Goal: Transaction & Acquisition: Book appointment/travel/reservation

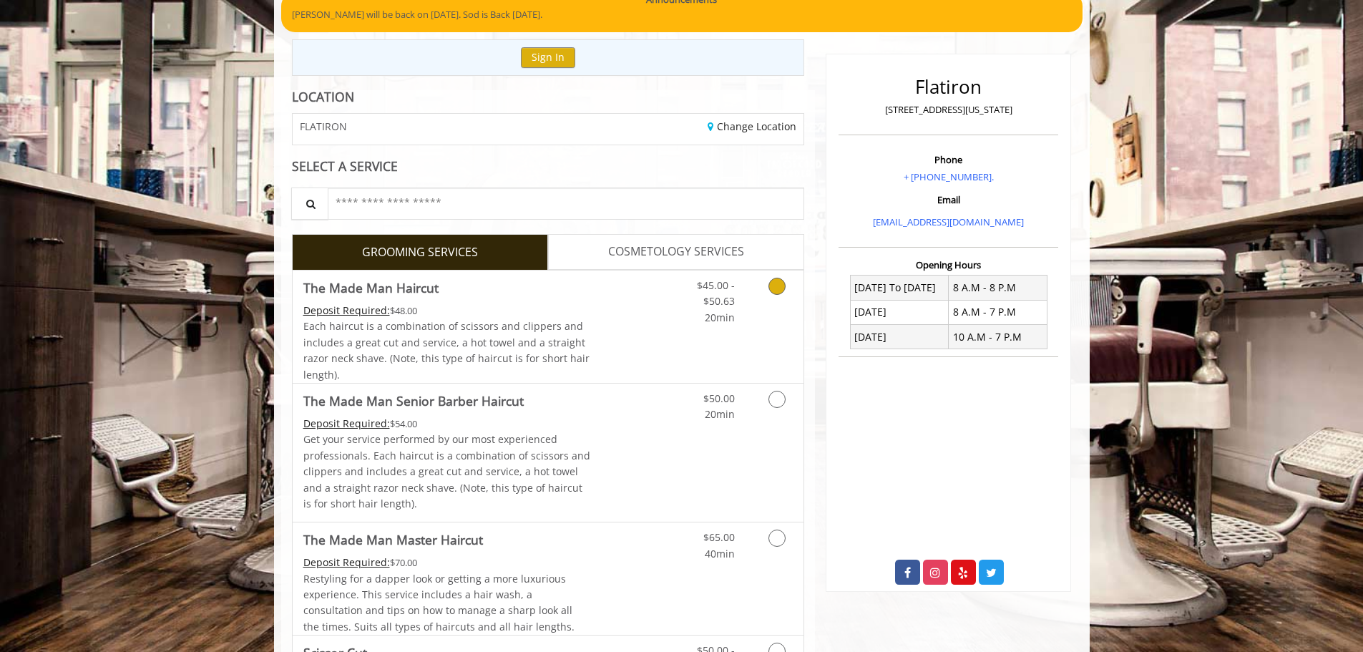
scroll to position [143, 0]
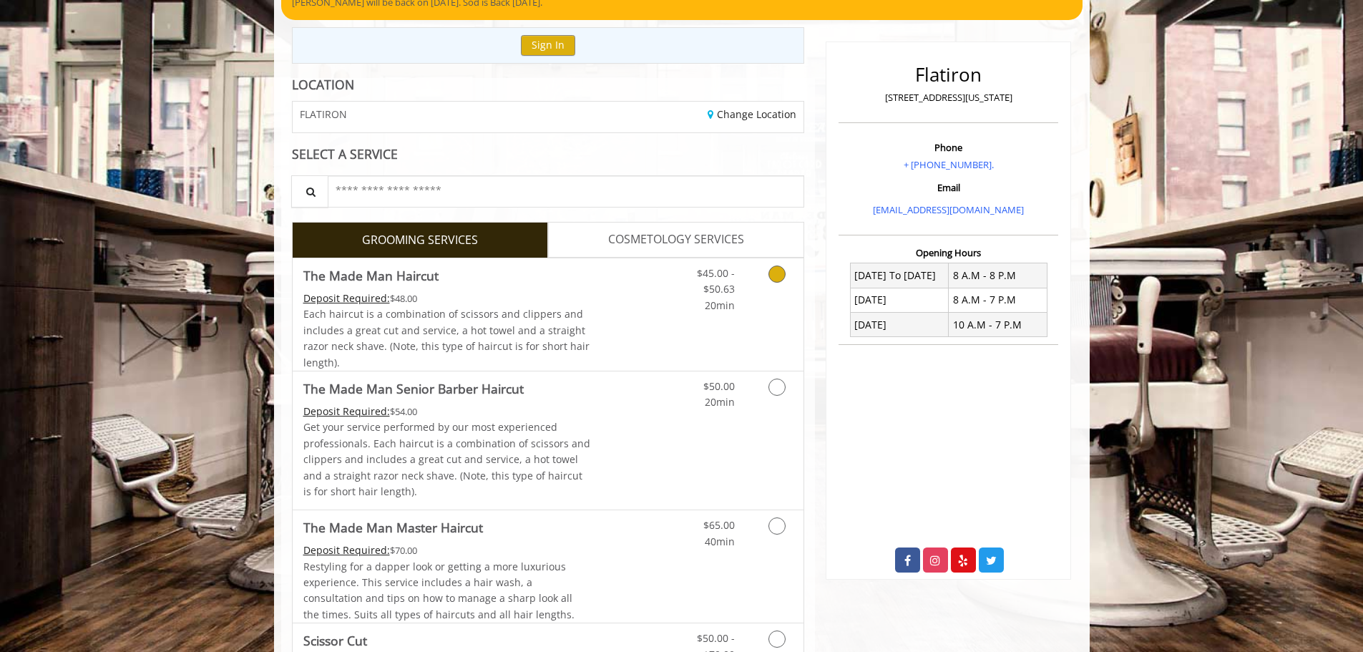
click at [775, 282] on icon "Grooming services" at bounding box center [777, 273] width 17 height 17
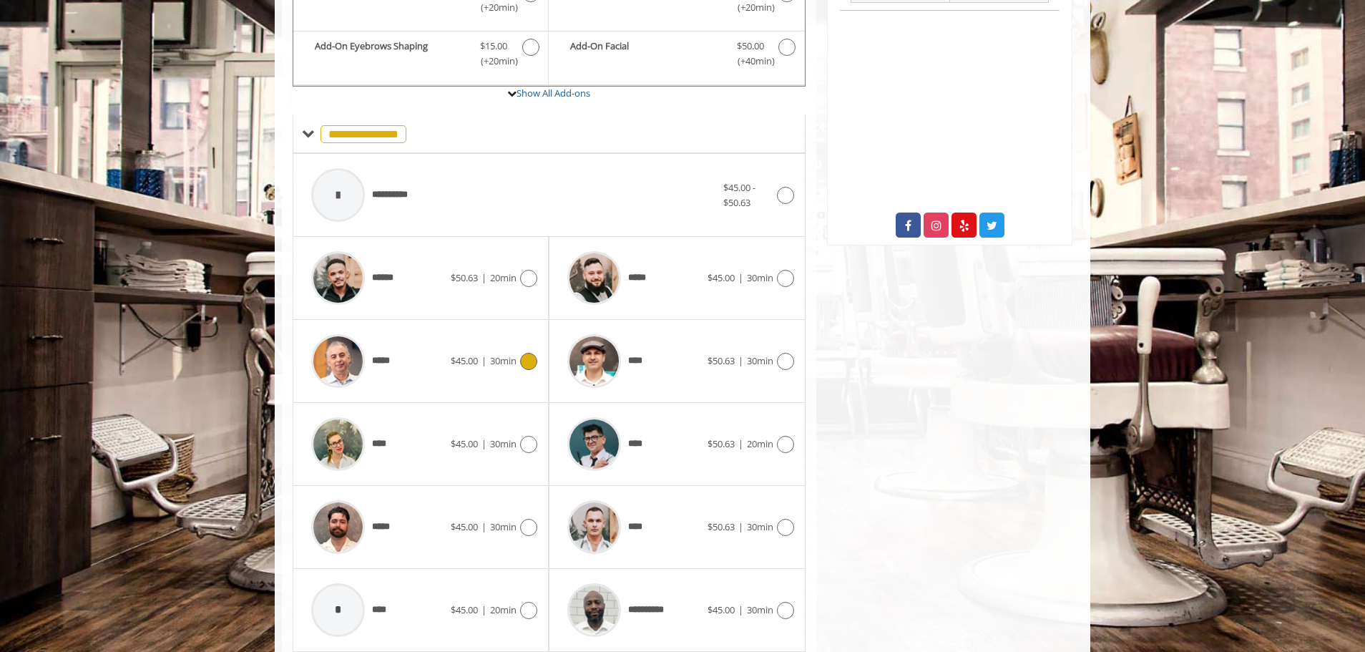
scroll to position [503, 0]
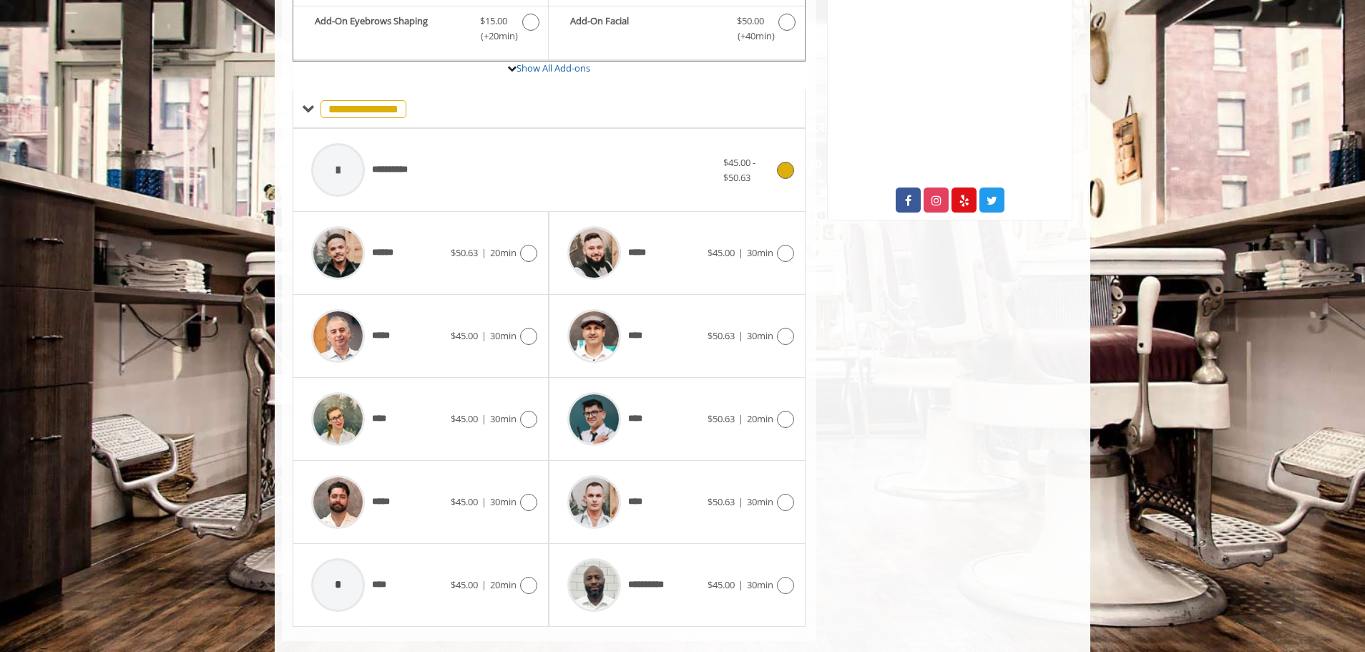
click at [759, 180] on span "$45.00 - $50.63" at bounding box center [747, 170] width 49 height 30
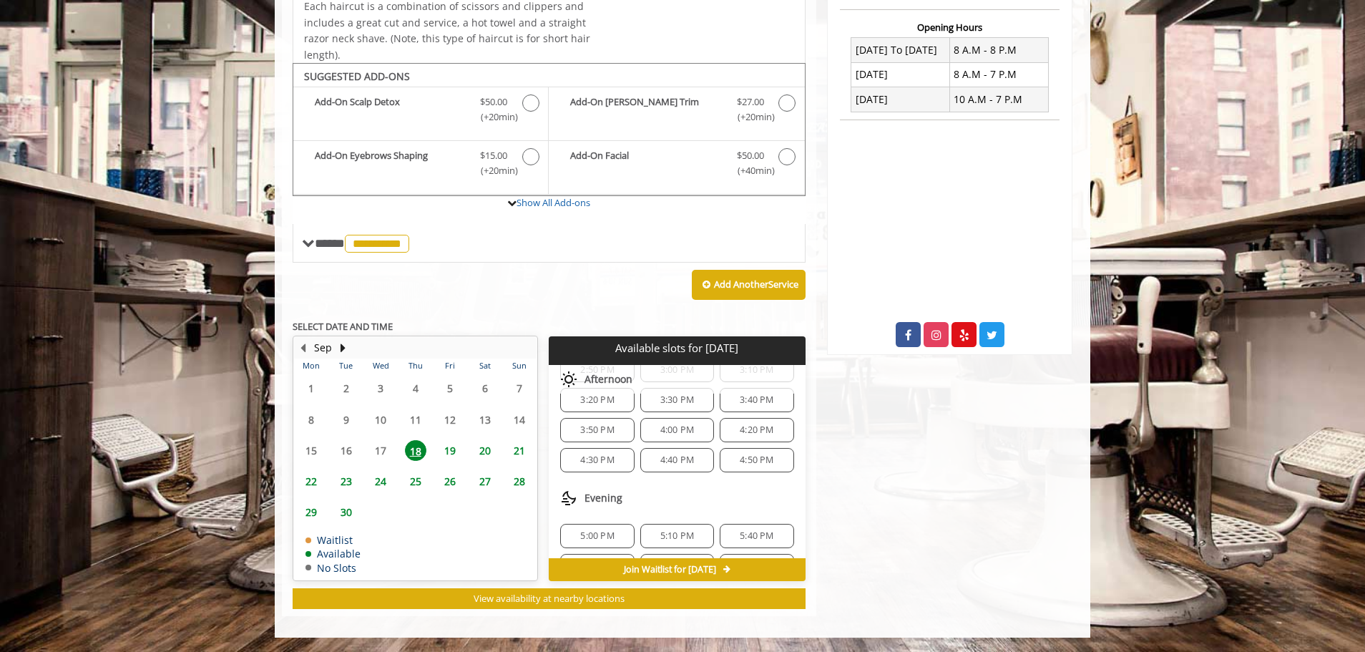
scroll to position [72, 0]
click at [607, 514] on span "5:00 PM" at bounding box center [597, 511] width 34 height 11
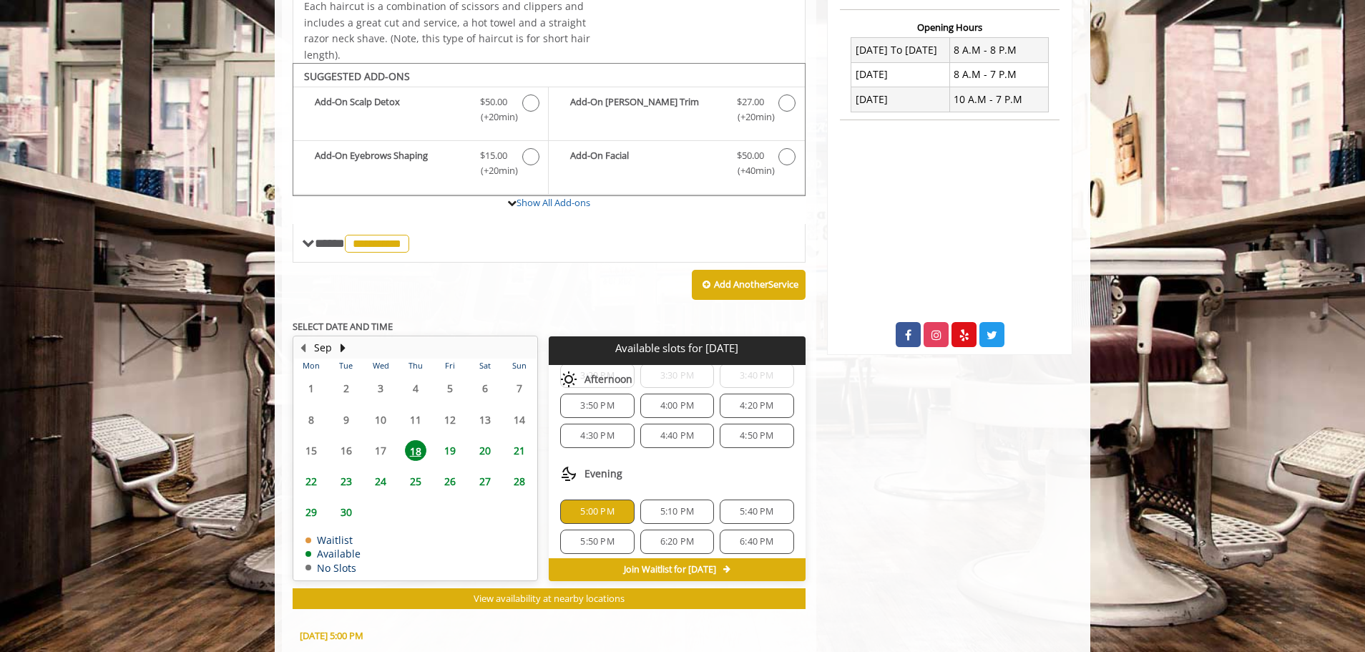
scroll to position [627, 0]
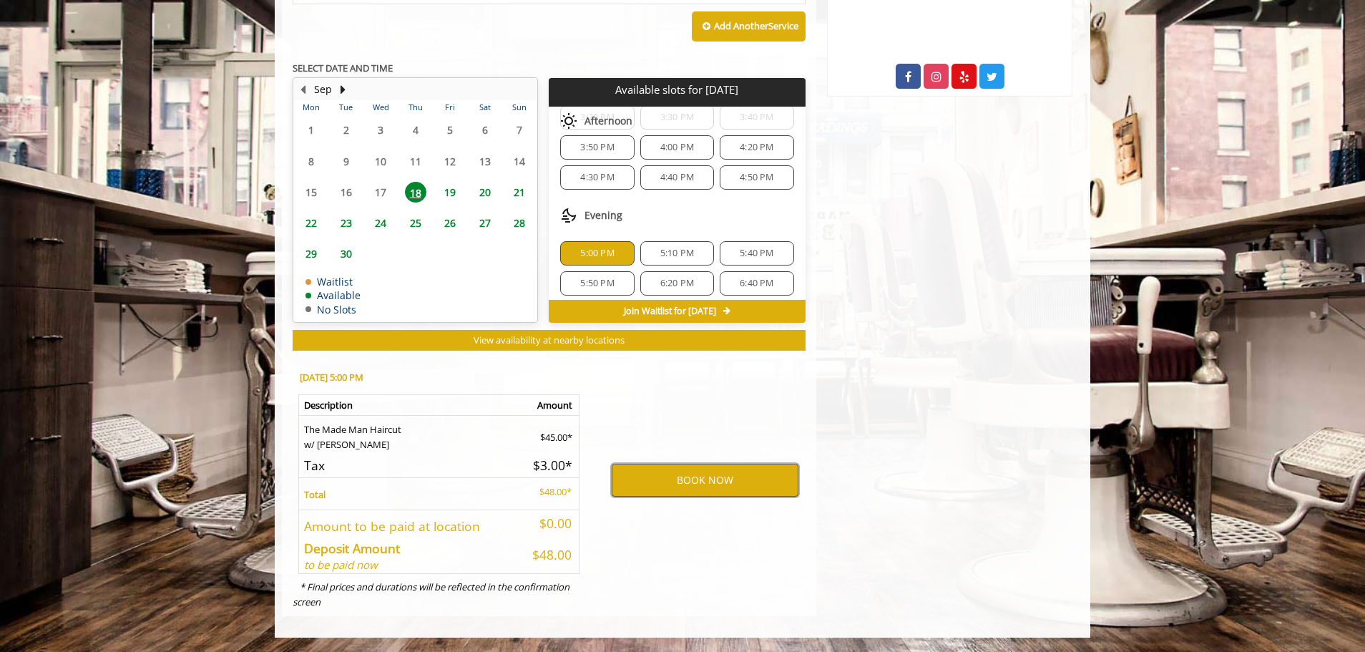
click at [706, 482] on button "BOOK NOW" at bounding box center [705, 480] width 187 height 33
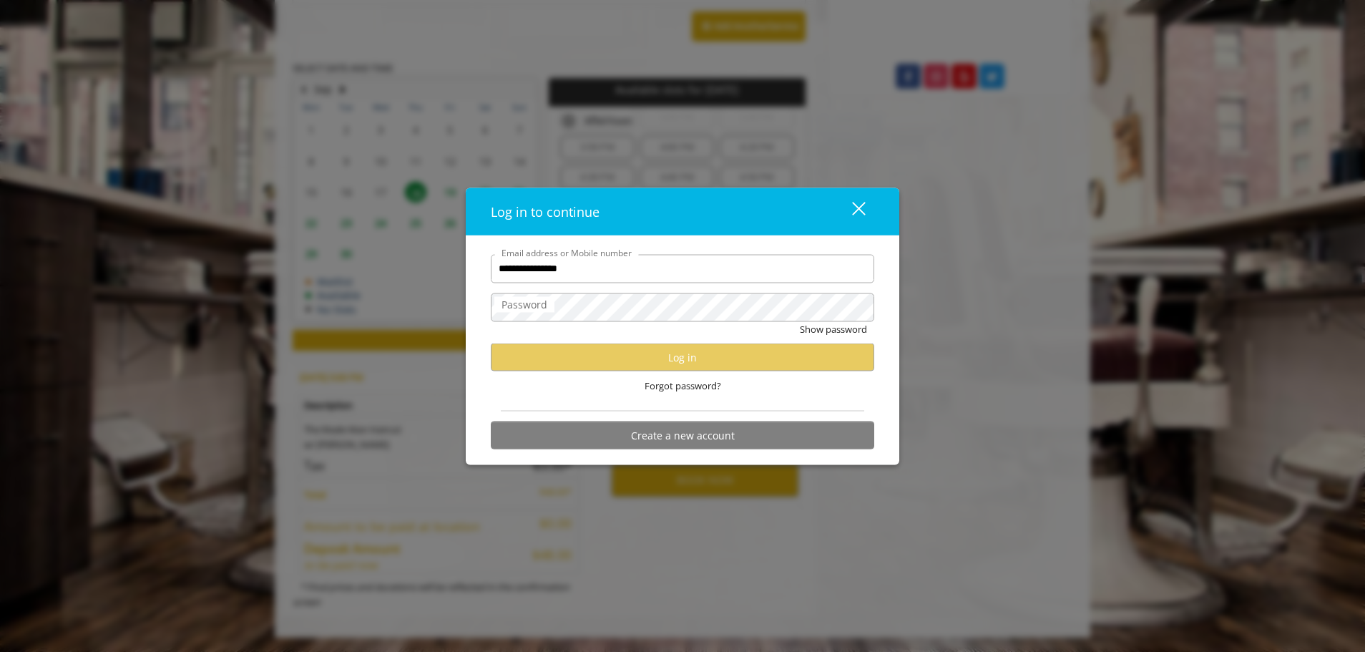
type input "**********"
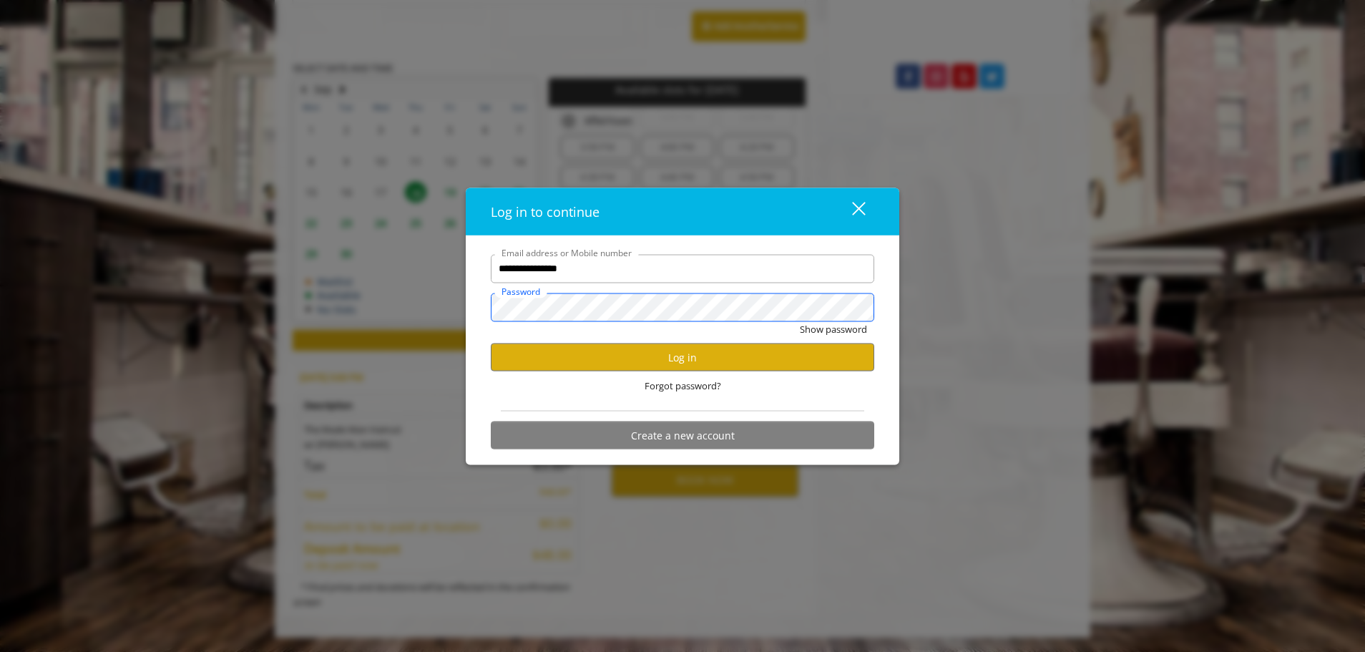
click at [800, 321] on button "Show password" at bounding box center [833, 328] width 67 height 15
click at [804, 321] on button "Hide password" at bounding box center [836, 328] width 64 height 15
click at [643, 353] on button "Log in" at bounding box center [683, 357] width 384 height 28
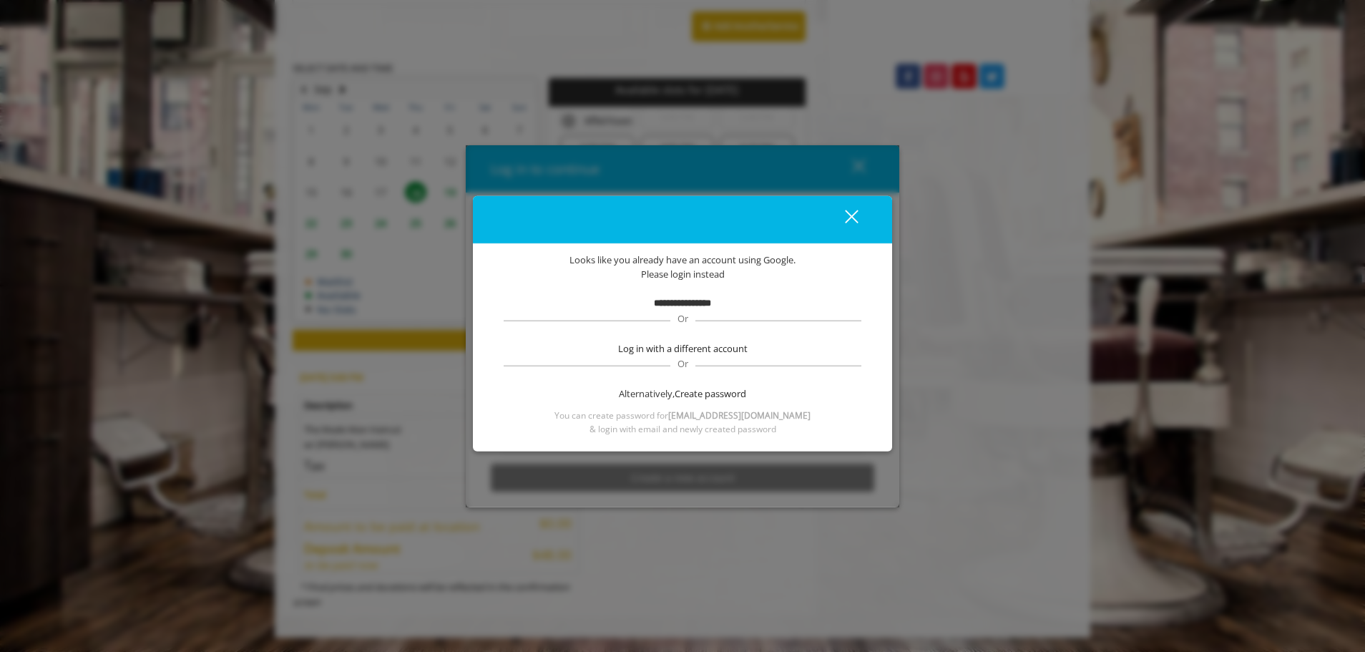
click at [696, 308] on b "**********" at bounding box center [682, 302] width 57 height 9
click at [678, 273] on span "Please login instead" at bounding box center [683, 274] width 84 height 15
click at [679, 296] on span "**********" at bounding box center [682, 303] width 57 height 15
click at [677, 296] on span "**********" at bounding box center [682, 303] width 57 height 15
click at [834, 218] on div "close" at bounding box center [843, 219] width 29 height 21
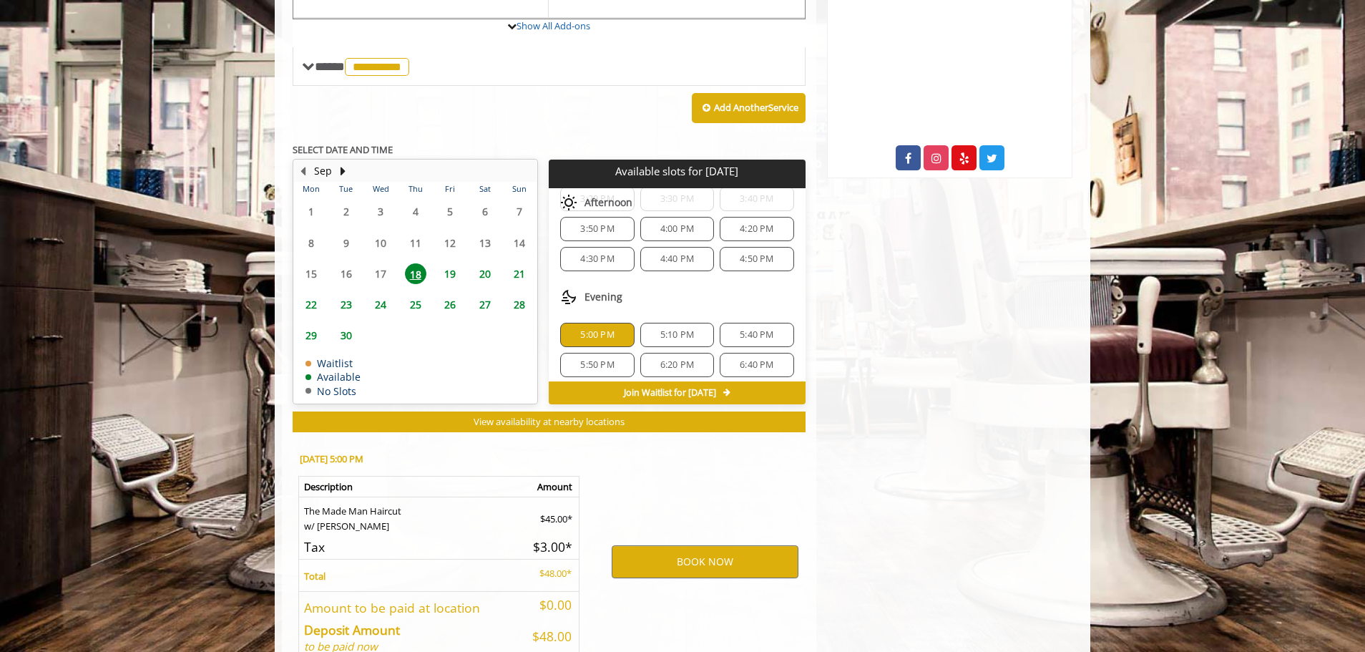
scroll to position [627, 0]
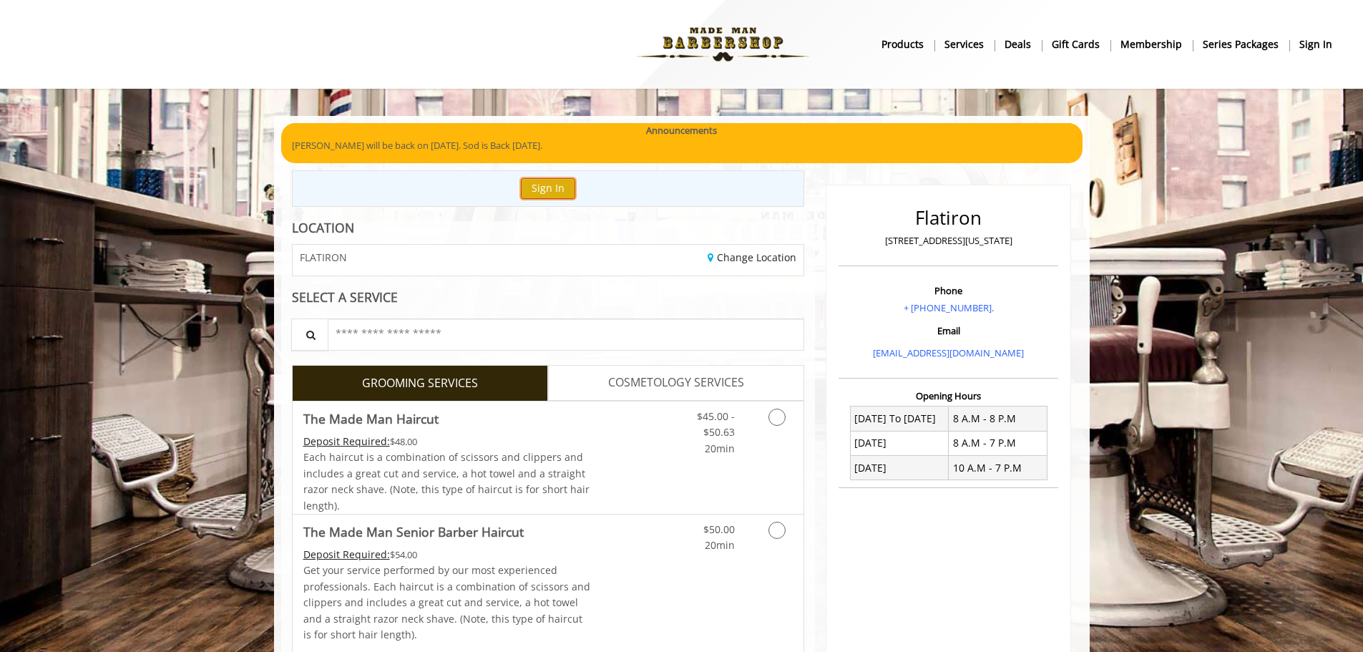
click at [555, 187] on button "Sign In" at bounding box center [548, 188] width 54 height 21
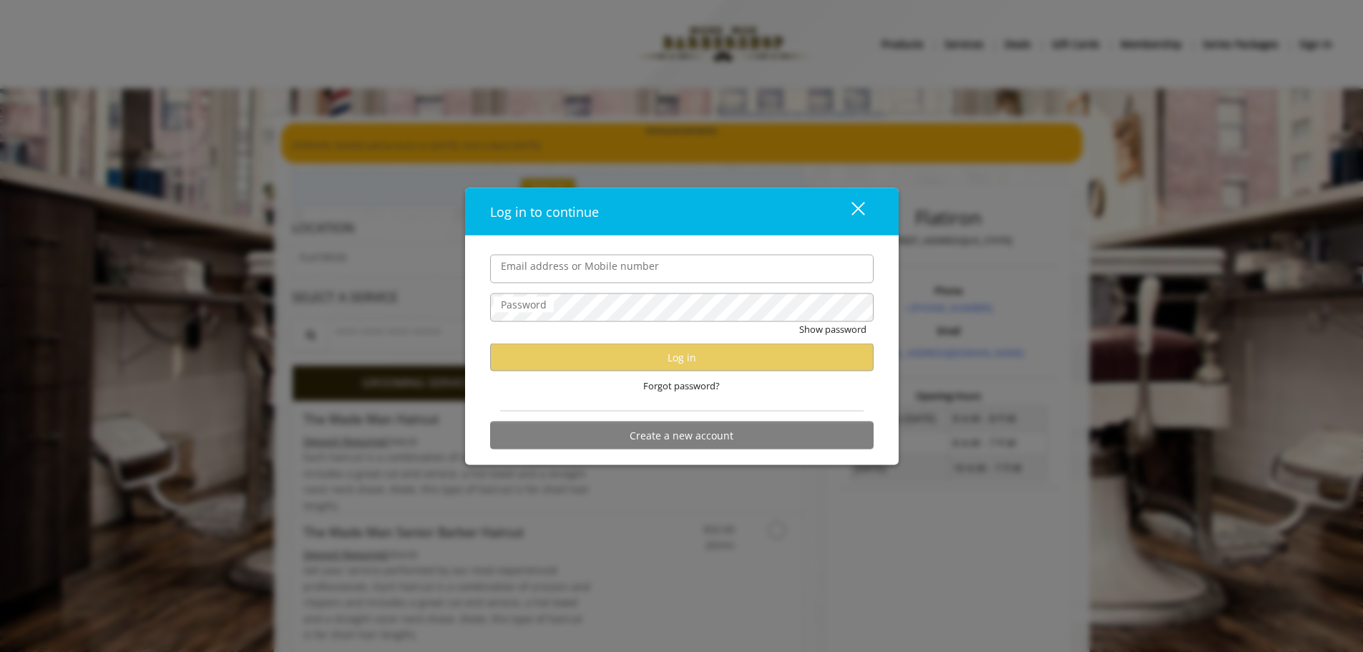
click at [864, 203] on div "close dialog" at bounding box center [858, 209] width 14 height 14
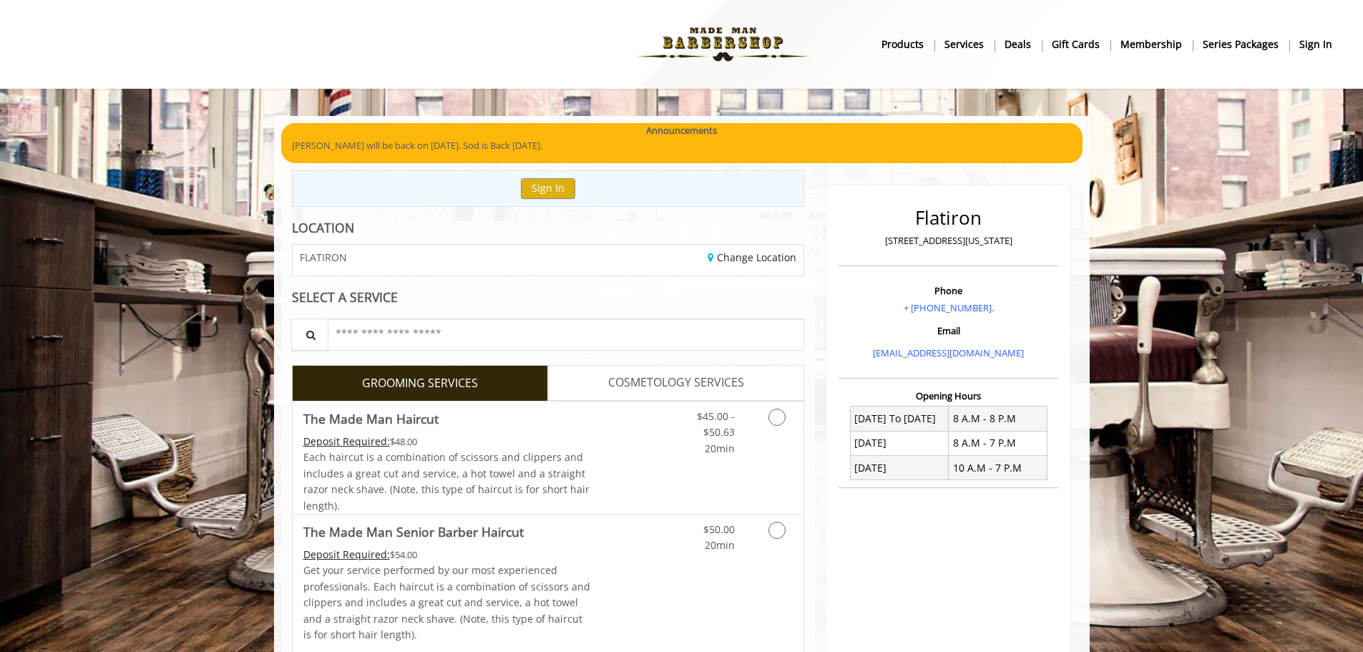
click at [1319, 45] on b "sign in" at bounding box center [1315, 44] width 33 height 16
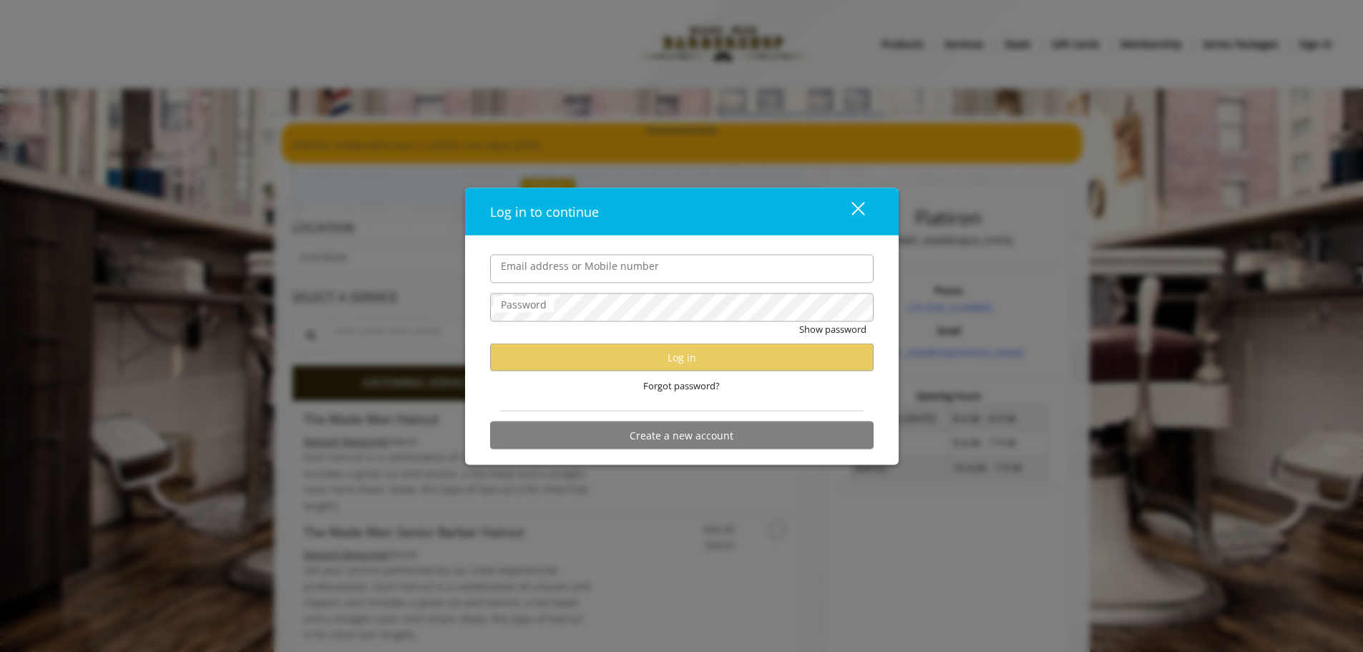
click at [853, 208] on div "close" at bounding box center [849, 210] width 29 height 21
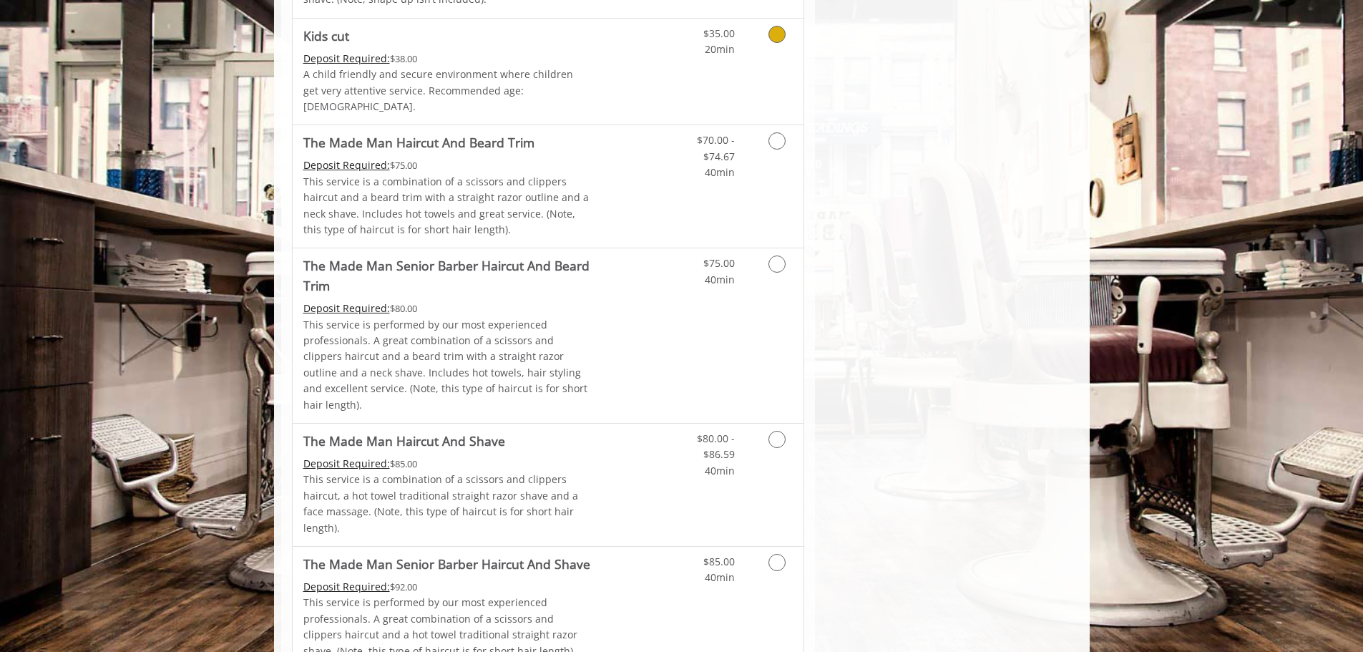
scroll to position [1002, 0]
